Goal: Information Seeking & Learning: Learn about a topic

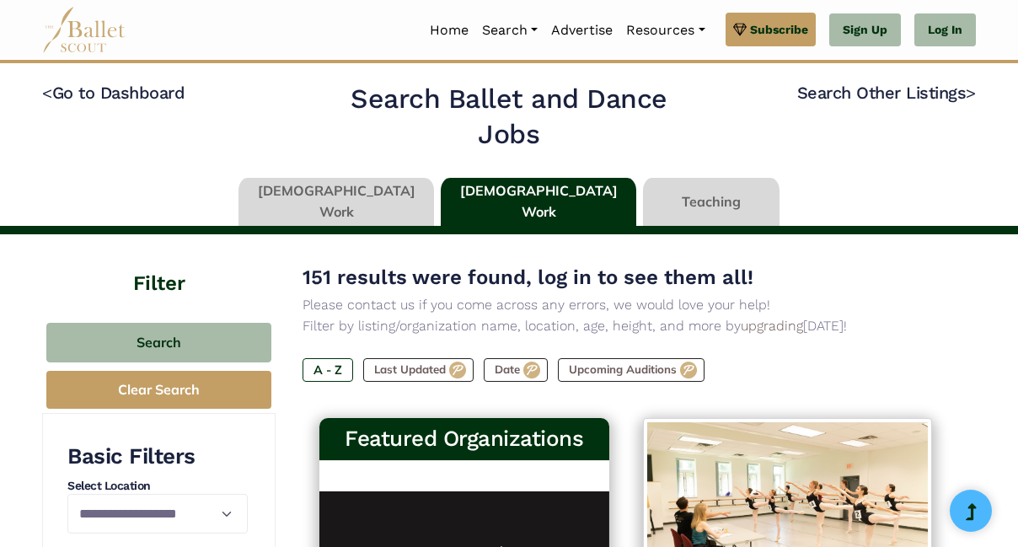
scroll to position [2255, 0]
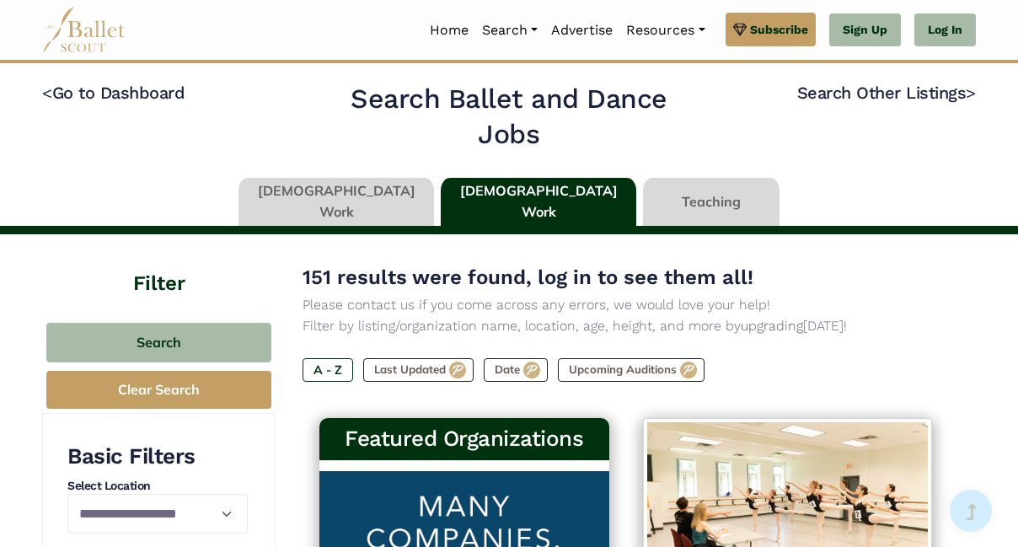
scroll to position [2262, 0]
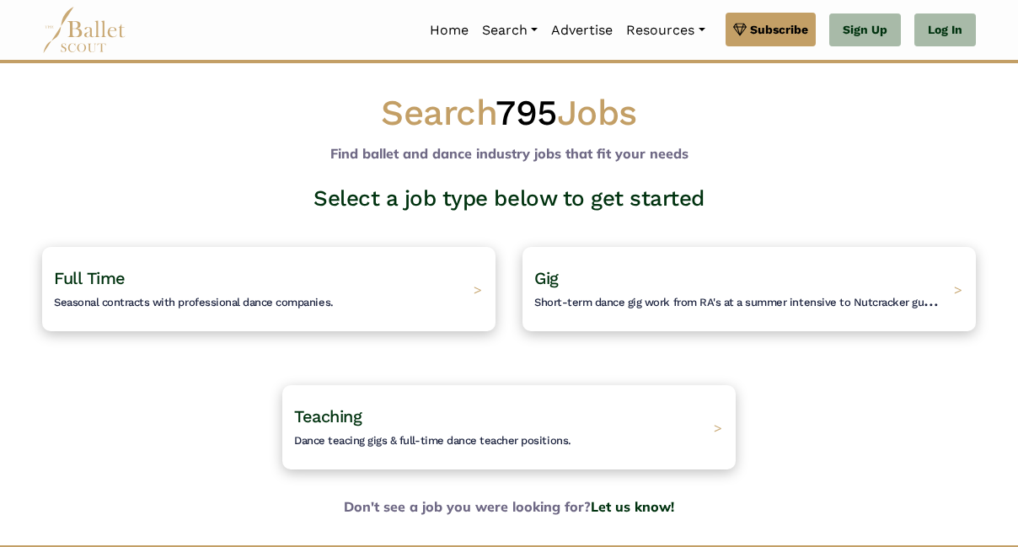
scroll to position [70, 0]
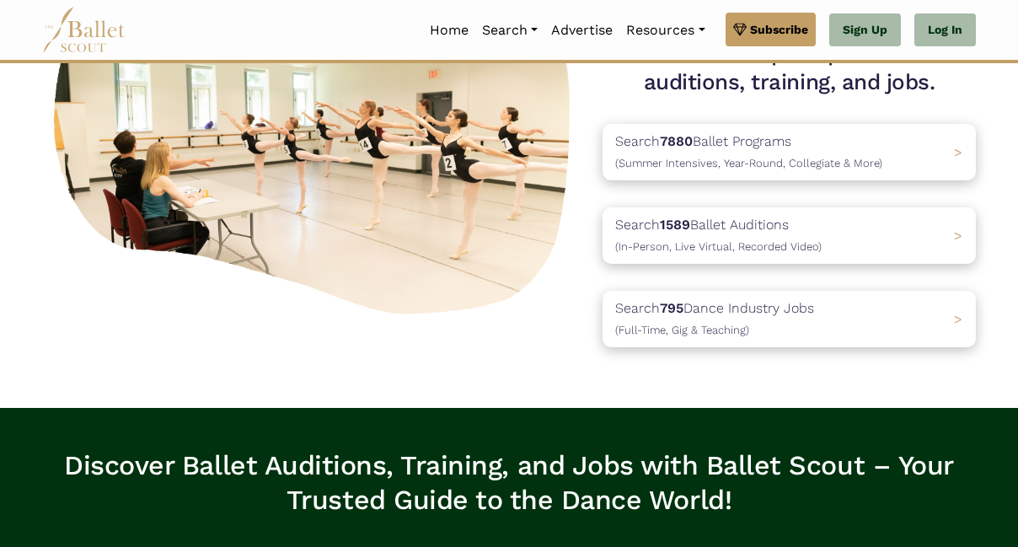
scroll to position [219, 0]
